Goal: Information Seeking & Learning: Find specific page/section

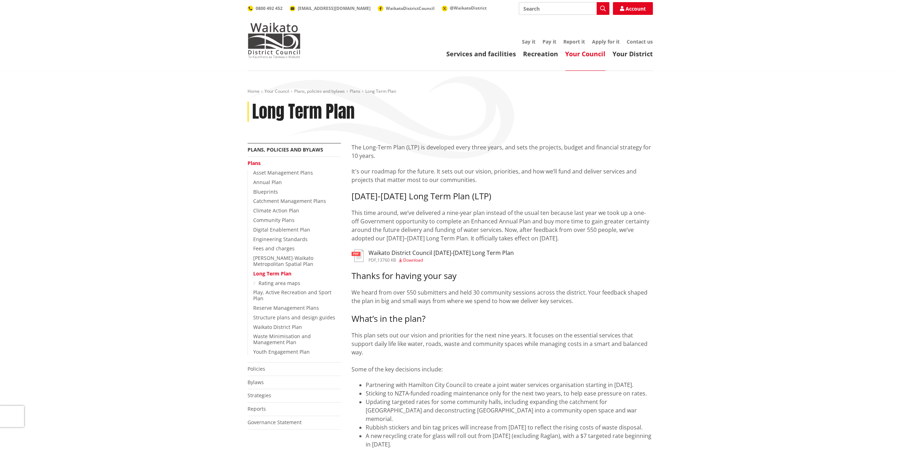
click at [438, 253] on h3 "Waikato District Council [DATE]-[DATE] Long Term Plan" at bounding box center [441, 252] width 145 height 7
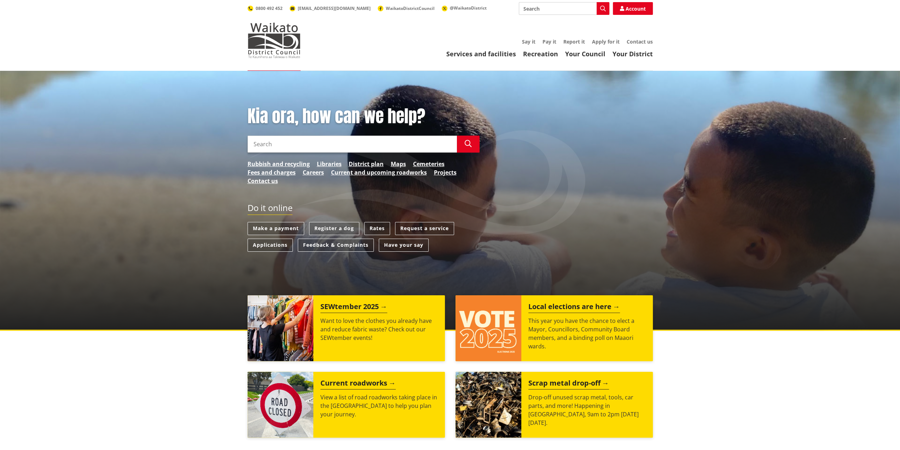
click at [351, 147] on input "Search" at bounding box center [352, 143] width 209 height 17
type input "water services"
